Goal: Transaction & Acquisition: Purchase product/service

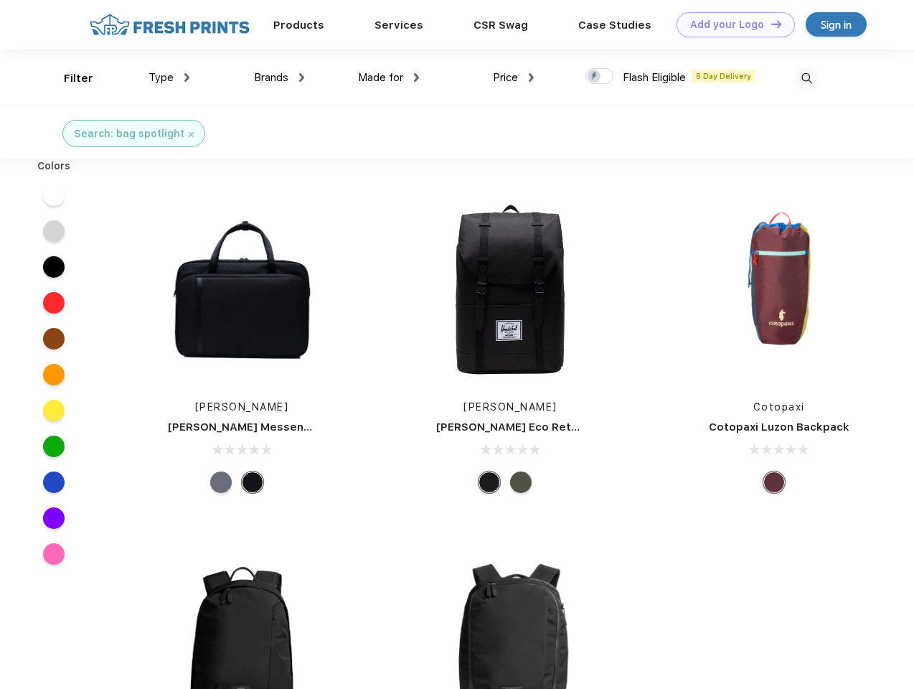
click at [731, 24] on link "Add your Logo Design Tool" at bounding box center [736, 24] width 118 height 25
click at [0, 0] on div "Design Tool" at bounding box center [0, 0] width 0 height 0
click at [770, 24] on link "Add your Logo Design Tool" at bounding box center [736, 24] width 118 height 25
click at [69, 78] on div "Filter" at bounding box center [78, 78] width 29 height 17
click at [169, 77] on span "Type" at bounding box center [161, 77] width 25 height 13
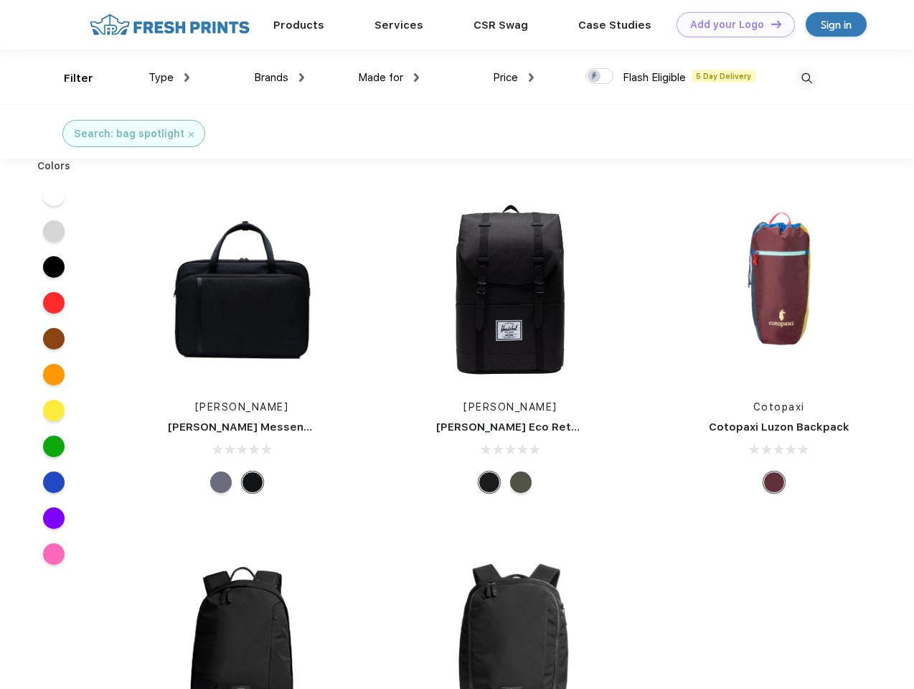
click at [279, 77] on span "Brands" at bounding box center [271, 77] width 34 height 13
click at [389, 77] on span "Made for" at bounding box center [380, 77] width 45 height 13
click at [514, 77] on span "Price" at bounding box center [505, 77] width 25 height 13
click at [600, 77] on div at bounding box center [600, 76] width 28 height 16
click at [595, 77] on input "checkbox" at bounding box center [590, 71] width 9 height 9
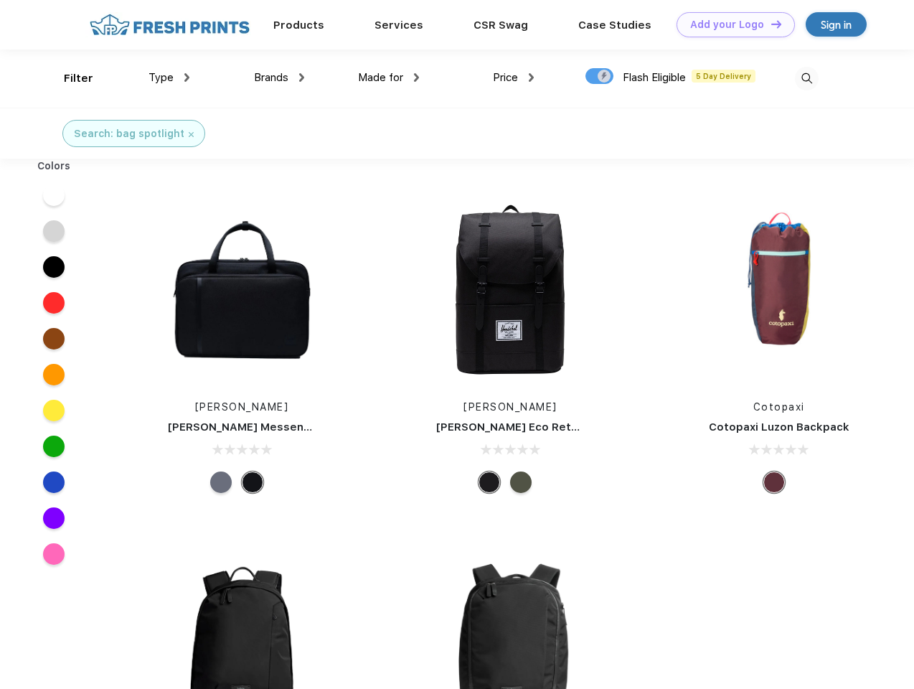
click at [807, 78] on img at bounding box center [807, 79] width 24 height 24
